Goal: Task Accomplishment & Management: Manage account settings

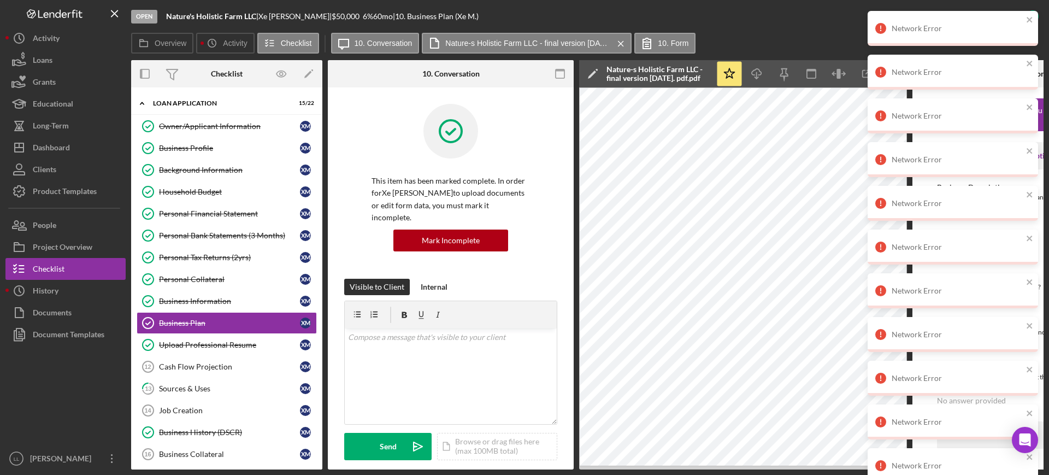
scroll to position [273, 0]
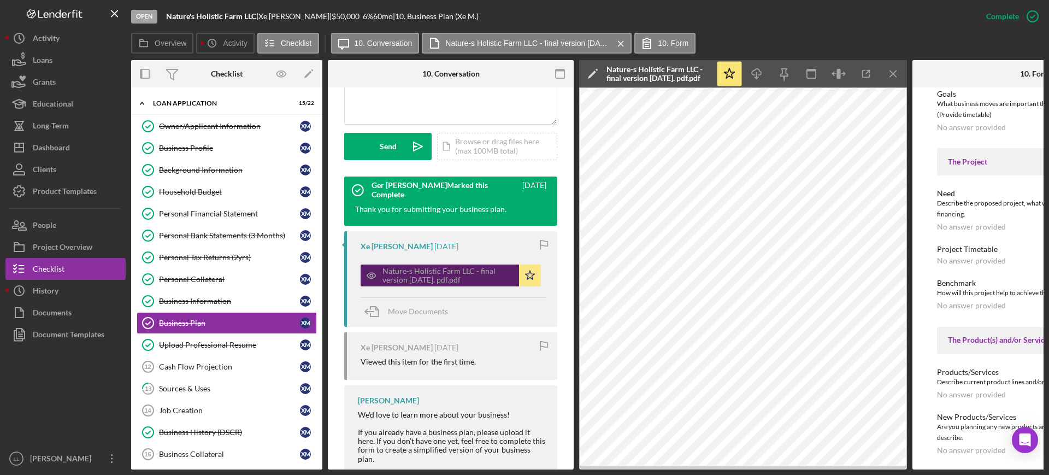
click at [447, 267] on div "Nature-s Holistic Farm LLC - final version [DATE]. pdf.pdf" at bounding box center [447, 275] width 131 height 17
click at [447, 267] on div "Nature-s Holistic Farm LLC - final version 2.18.25. pdf.pdf" at bounding box center [447, 275] width 131 height 17
click at [427, 267] on div "Nature-s Holistic Farm LLC - final version 2.18.25. pdf.pdf" at bounding box center [447, 275] width 131 height 17
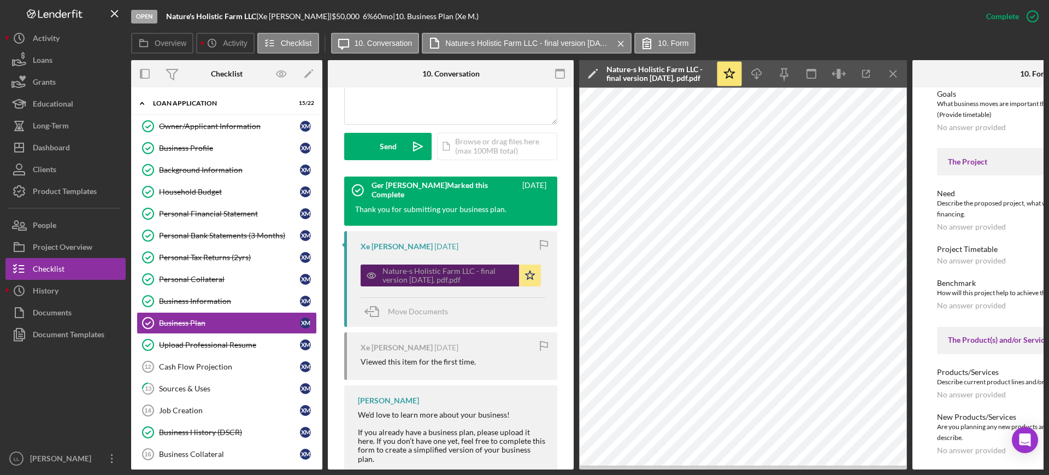
click at [424, 267] on div "Nature-s Holistic Farm LLC - final version 2.18.25. pdf.pdf" at bounding box center [447, 275] width 131 height 17
drag, startPoint x: 424, startPoint y: 263, endPoint x: 405, endPoint y: 266, distance: 19.4
click at [405, 267] on div "Nature-s Holistic Farm LLC - final version 2.18.25. pdf.pdf" at bounding box center [447, 275] width 131 height 17
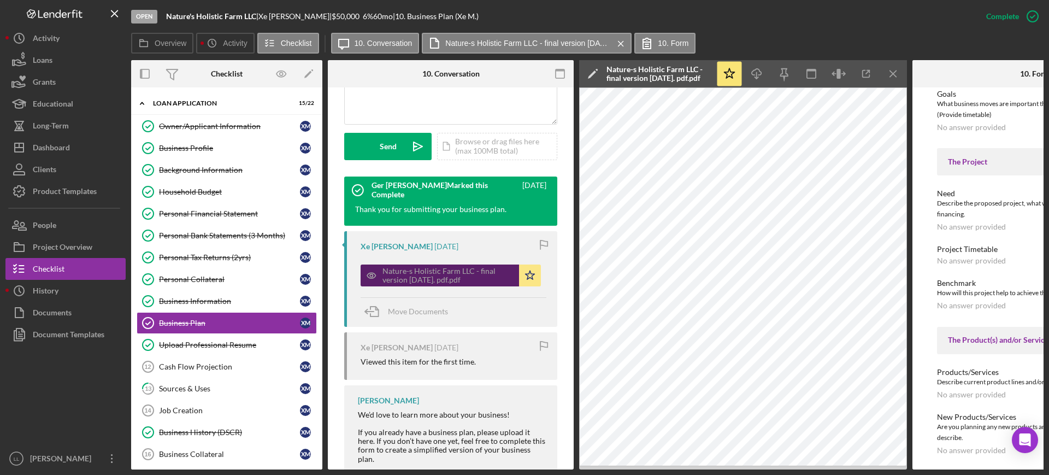
click at [405, 267] on div "Nature-s Holistic Farm LLC - final version 2.18.25. pdf.pdf" at bounding box center [447, 275] width 131 height 17
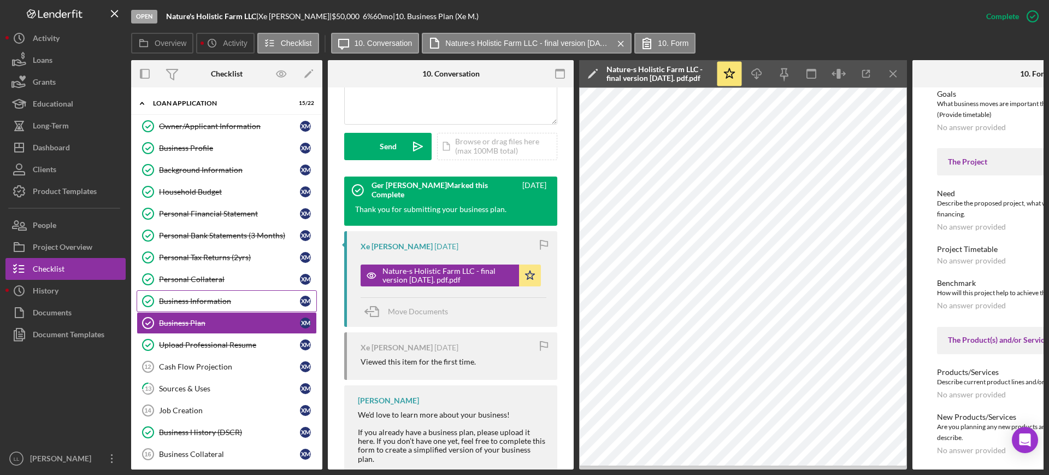
click at [233, 292] on link "Business Information Business Information X M" at bounding box center [227, 301] width 180 height 22
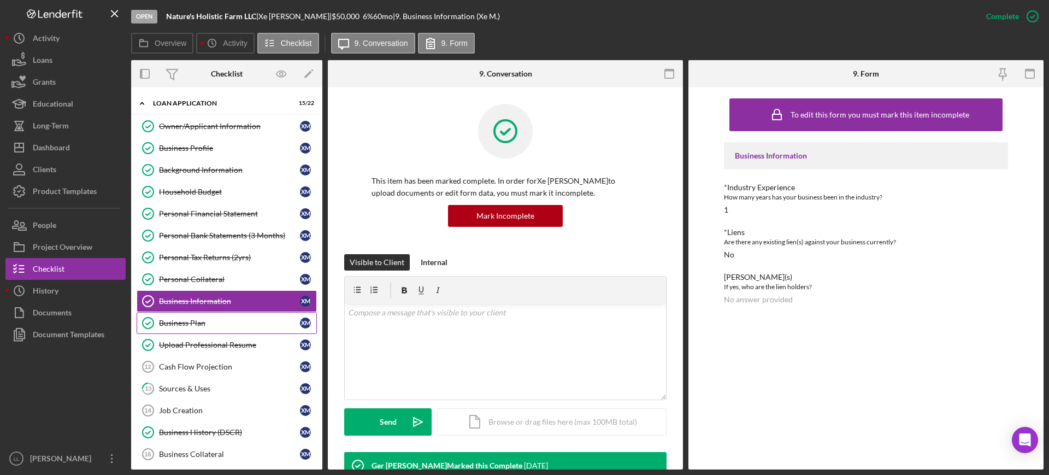
click at [231, 314] on link "Business Plan Business Plan X M" at bounding box center [227, 323] width 180 height 22
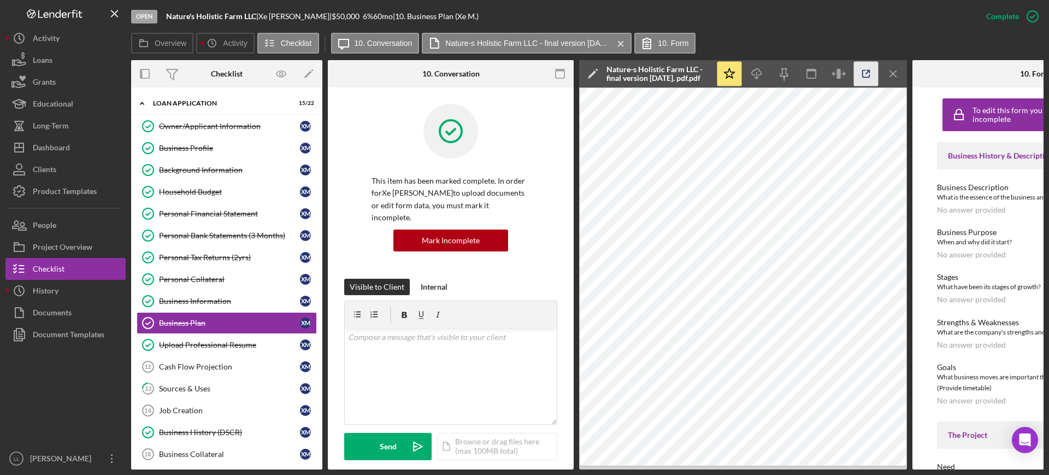
click at [866, 77] on icon "button" at bounding box center [866, 73] width 7 height 7
click at [187, 380] on link "13 Sources & Uses X M" at bounding box center [227, 389] width 180 height 22
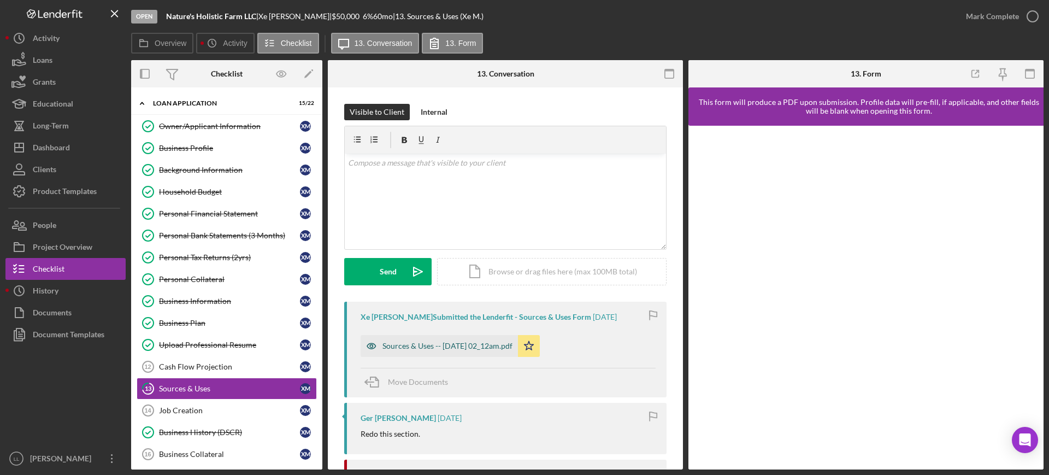
click at [492, 341] on div "Sources & Uses -- [DATE] 02_12am.pdf" at bounding box center [447, 345] width 130 height 9
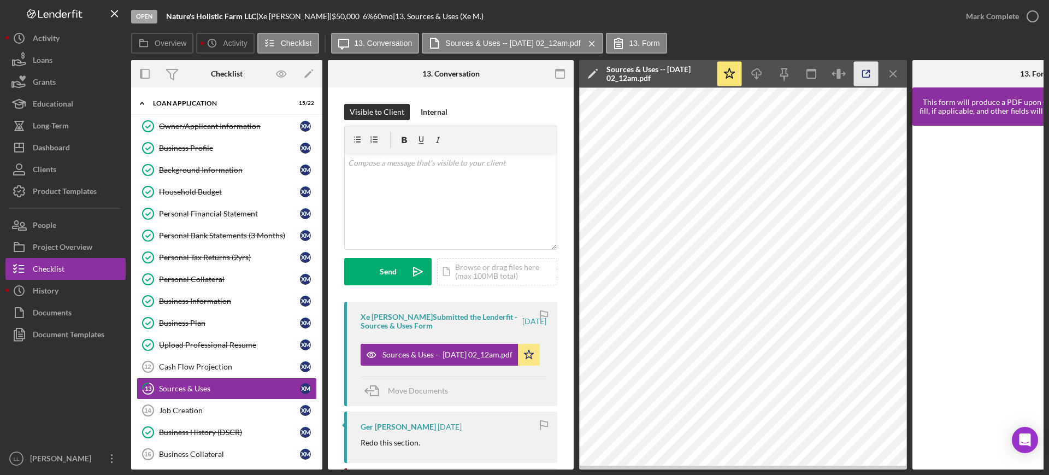
click at [868, 74] on icon "button" at bounding box center [866, 74] width 25 height 25
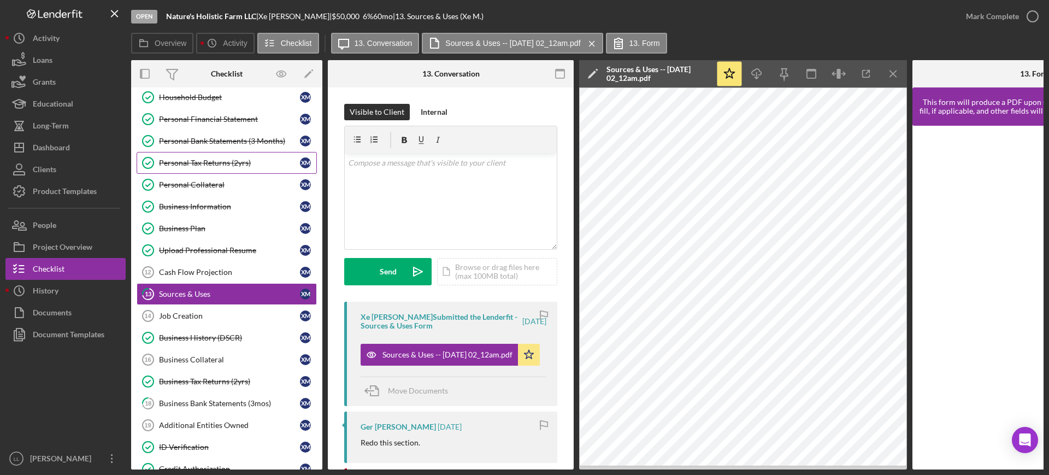
scroll to position [95, 0]
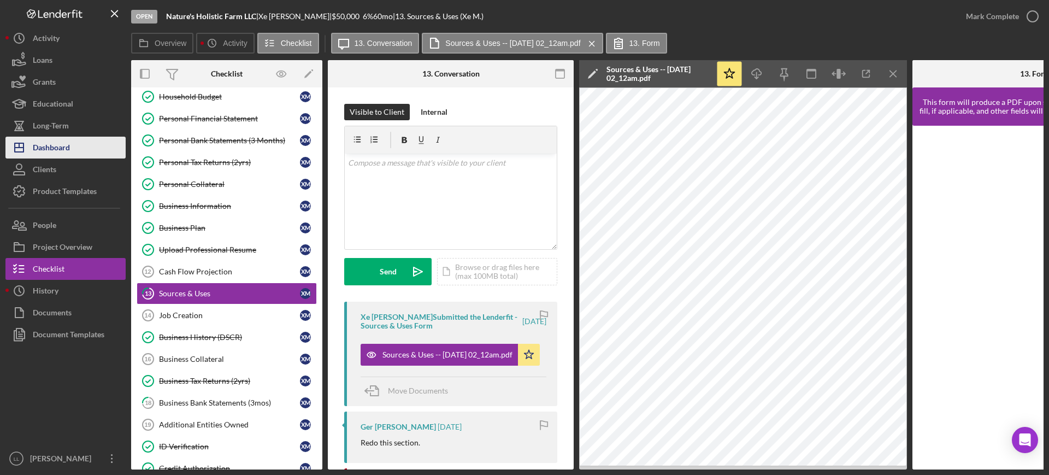
click at [56, 155] on div "Dashboard" at bounding box center [51, 149] width 37 height 25
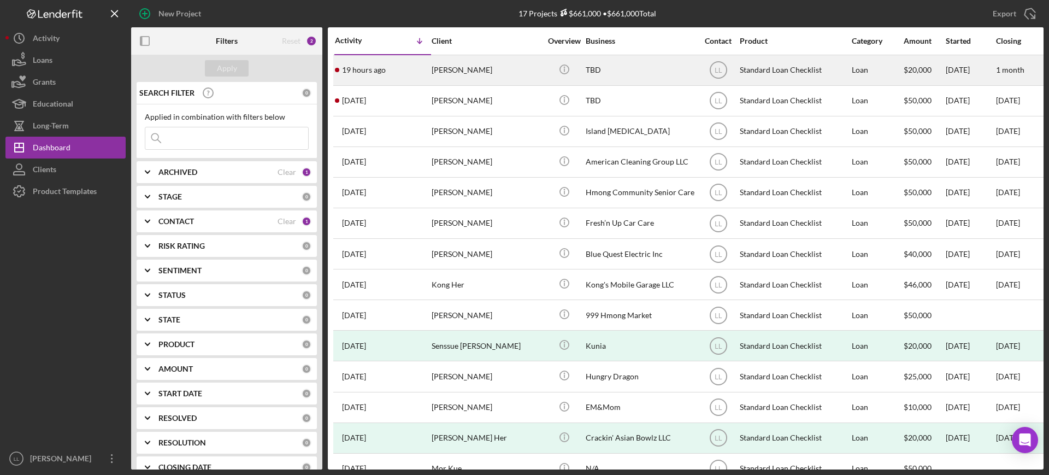
click at [496, 67] on div "Diego Gabriel-Arana" at bounding box center [486, 70] width 109 height 29
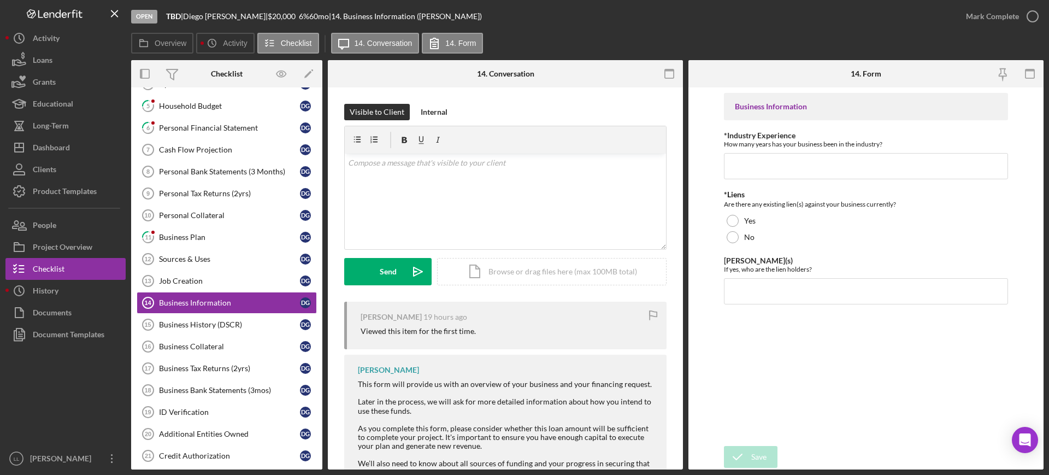
scroll to position [132, 0]
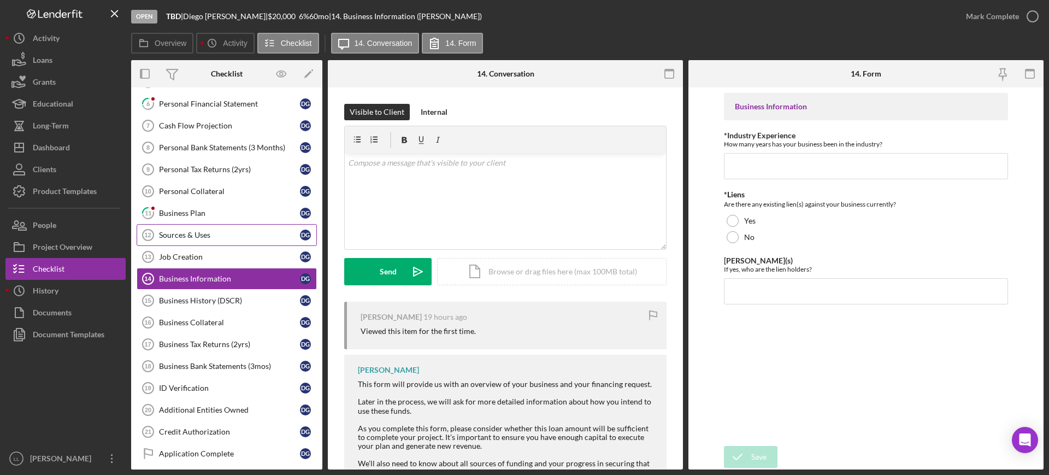
click at [234, 229] on link "Sources & Uses 12 Sources & Uses D G" at bounding box center [227, 235] width 180 height 22
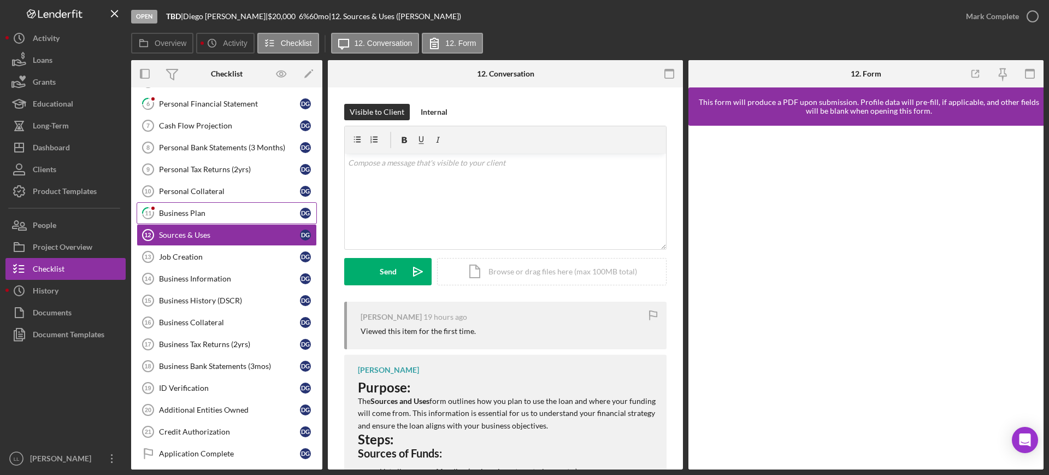
click at [232, 217] on link "11 Business Plan D G" at bounding box center [227, 213] width 180 height 22
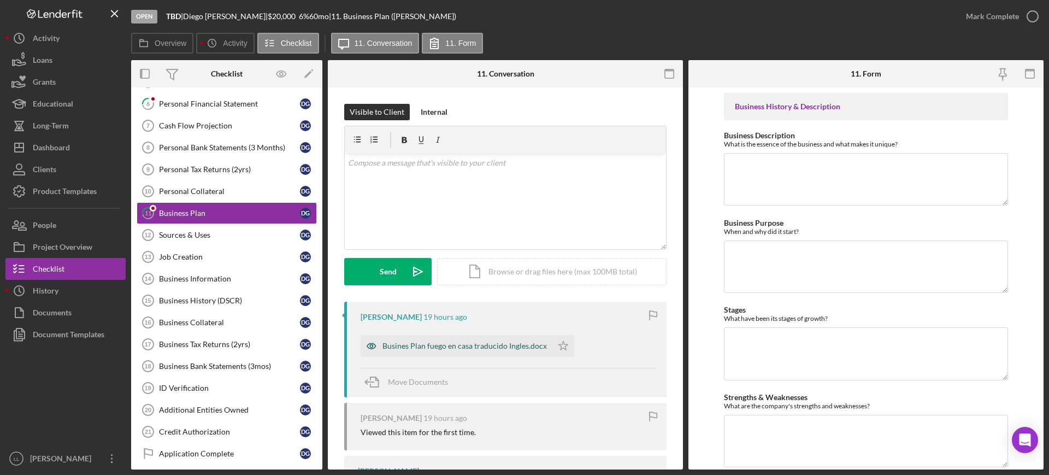
click at [476, 343] on div "Busines Plan fuego en casa traducido Ingles.docx" at bounding box center [464, 345] width 164 height 9
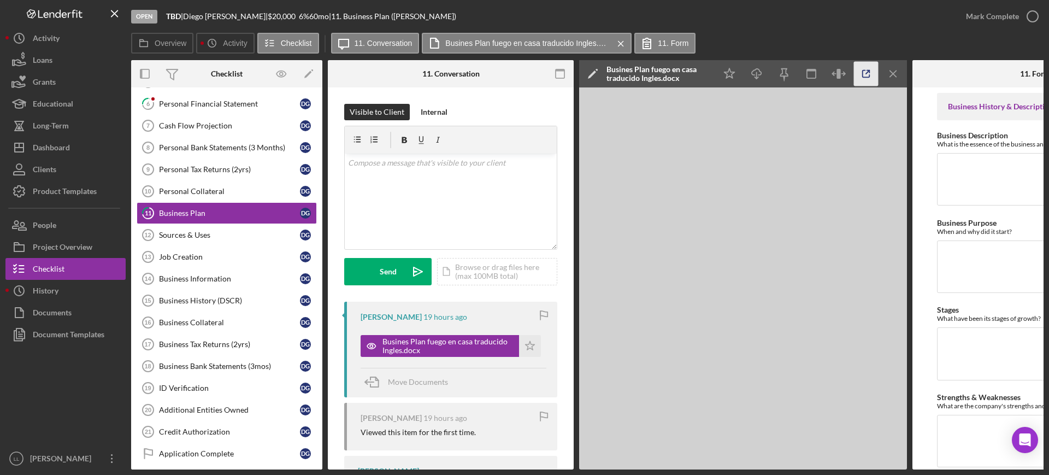
click at [872, 71] on icon "button" at bounding box center [866, 74] width 25 height 25
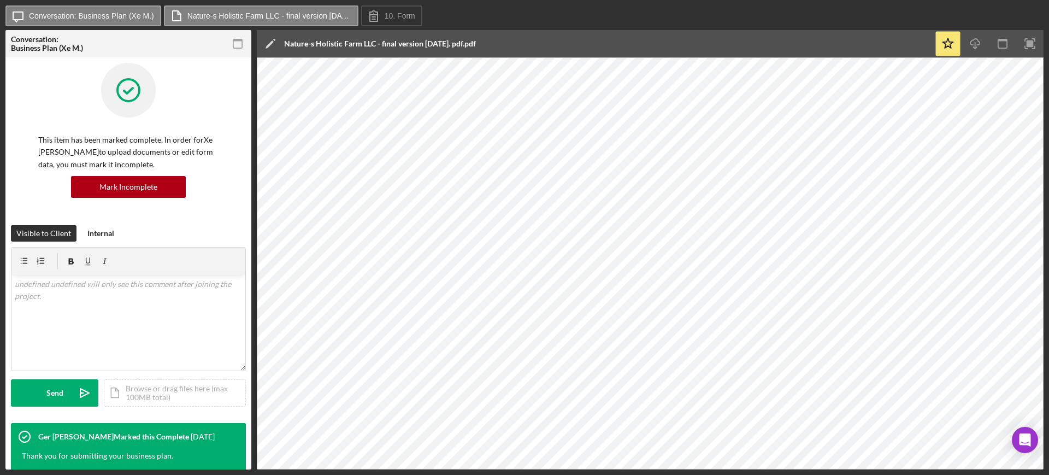
click at [628, 20] on div "Icon/Message Conversation: Business Plan (Xe M.) Nature-s Holistic Farm LLC - f…" at bounding box center [524, 16] width 1038 height 22
